Goal: Entertainment & Leisure: Consume media (video, audio)

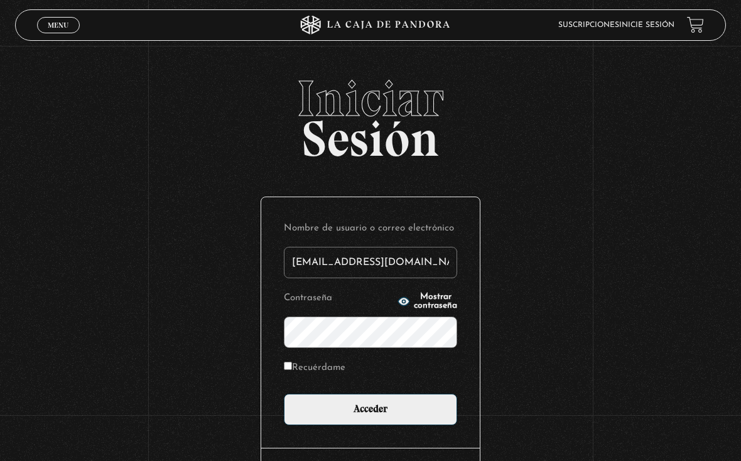
type input "drivasesquivel@gmail.com"
click at [371, 413] on input "Acceder" at bounding box center [370, 409] width 173 height 31
click at [404, 411] on input "Acceder" at bounding box center [370, 409] width 173 height 31
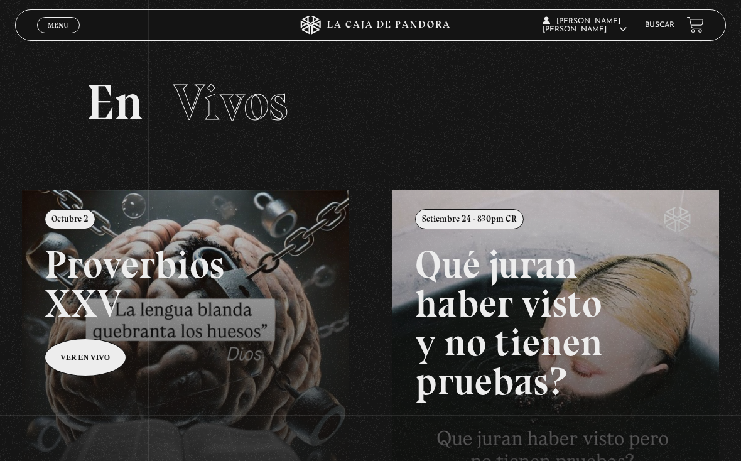
click at [54, 31] on span "Cerrar" at bounding box center [59, 35] width 30 height 9
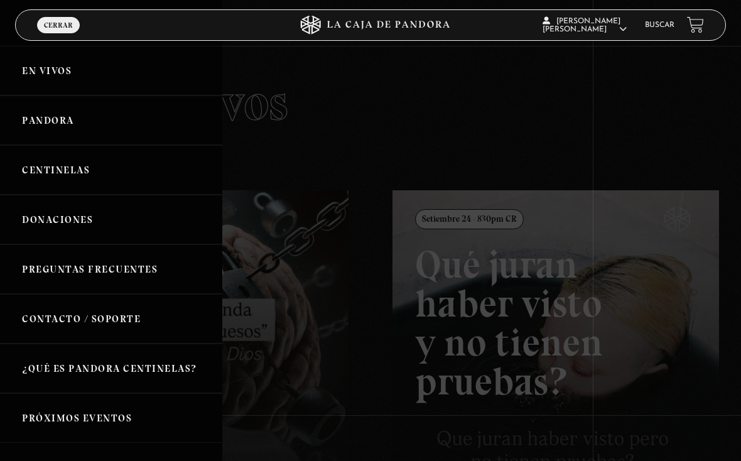
click at [105, 132] on link "Pandora" at bounding box center [111, 120] width 222 height 50
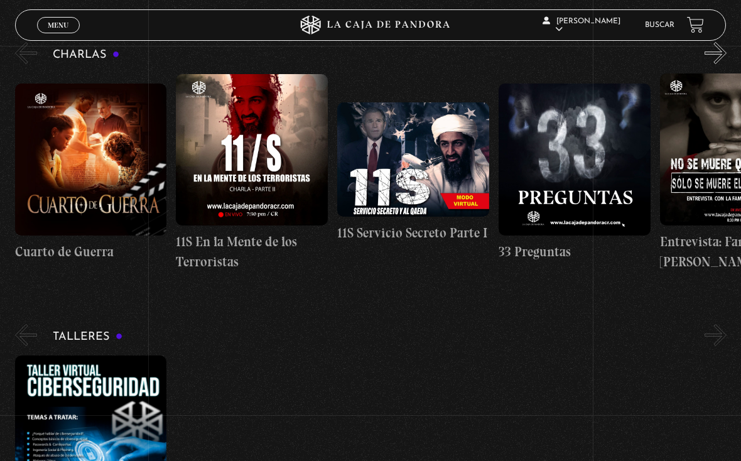
scroll to position [144, 0]
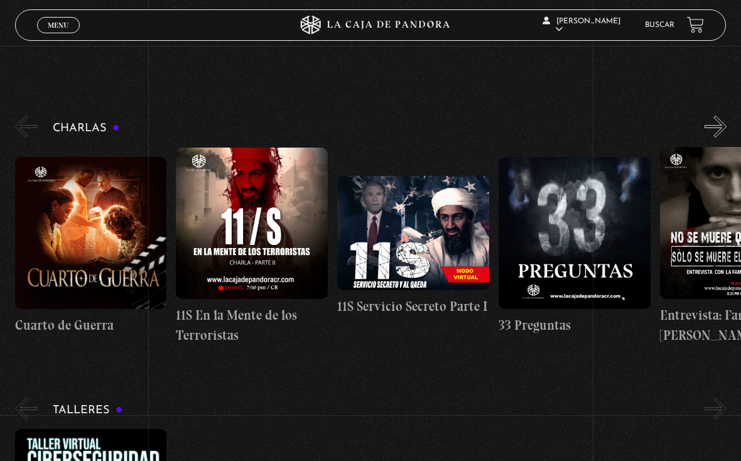
click at [119, 218] on figure at bounding box center [91, 233] width 152 height 152
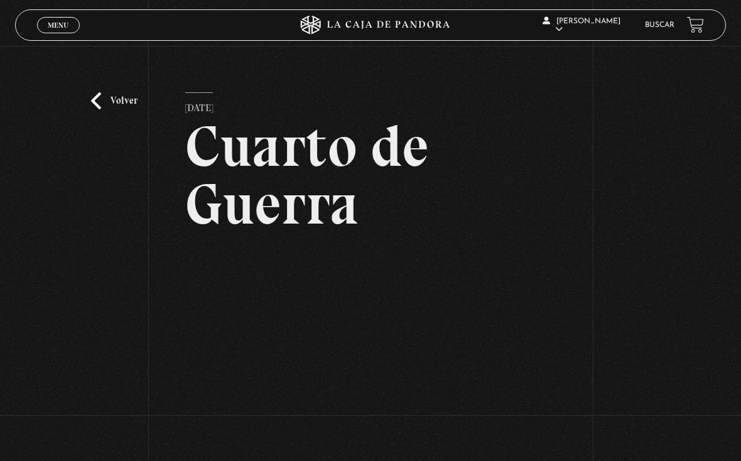
click at [107, 104] on link "Volver" at bounding box center [114, 100] width 46 height 17
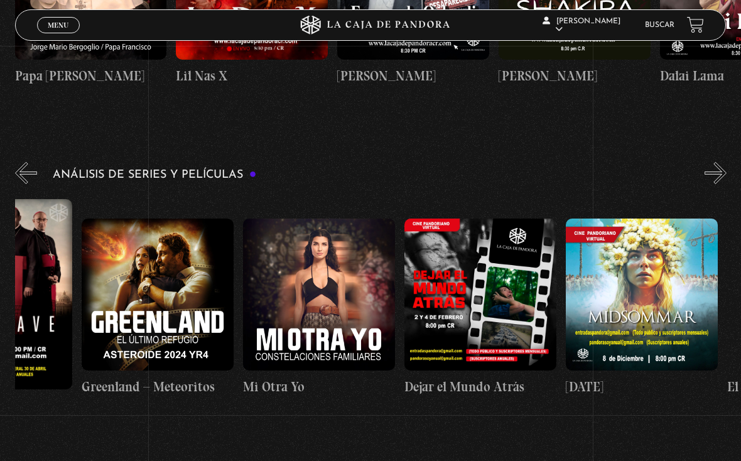
scroll to position [0, 301]
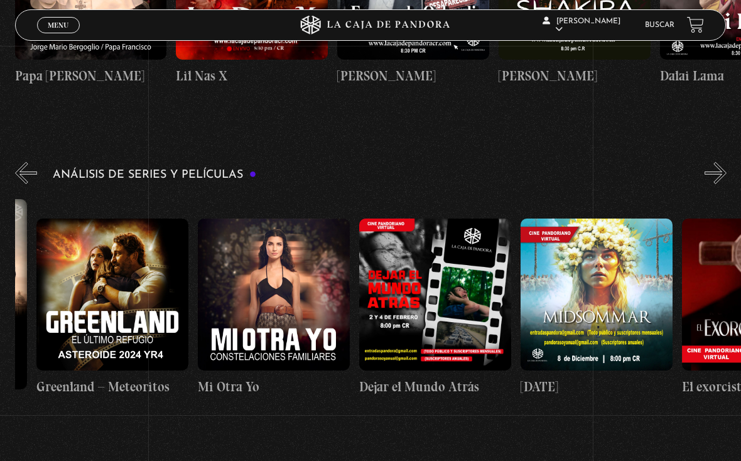
click at [267, 295] on figure at bounding box center [274, 295] width 152 height 152
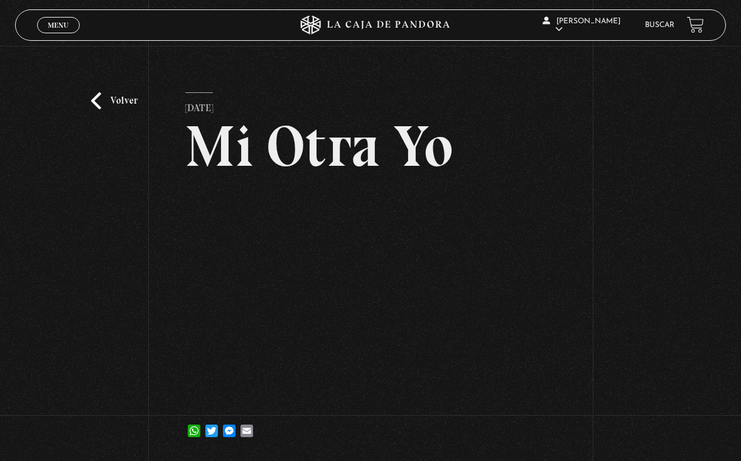
click at [68, 29] on span "Menu" at bounding box center [58, 25] width 21 height 8
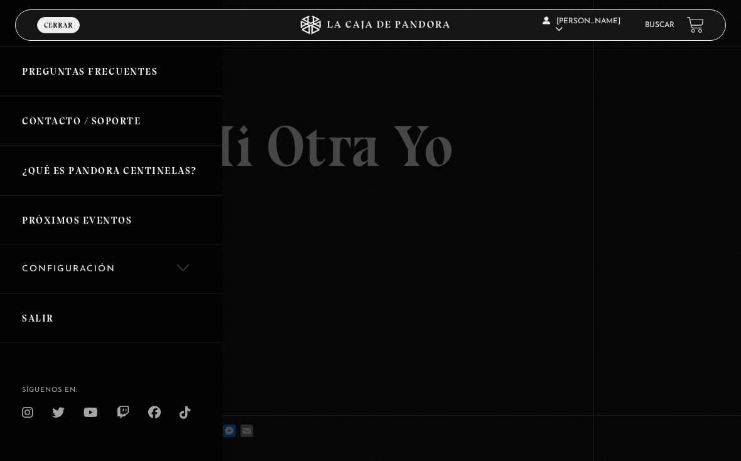
scroll to position [197, 0]
click at [117, 318] on link "Salir" at bounding box center [111, 319] width 222 height 50
